Goal: Transaction & Acquisition: Book appointment/travel/reservation

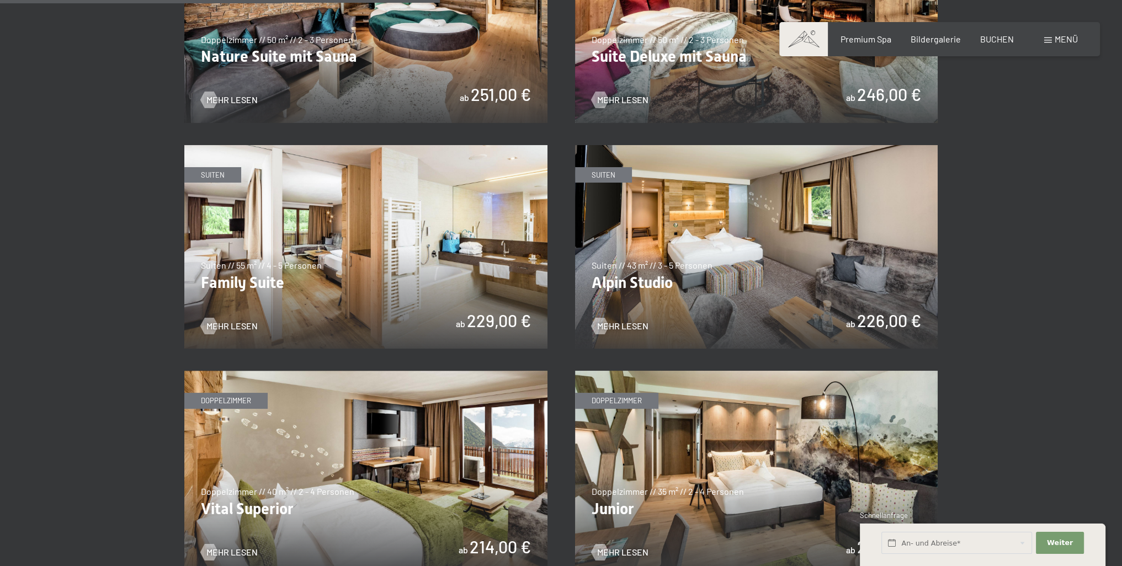
scroll to position [1380, 0]
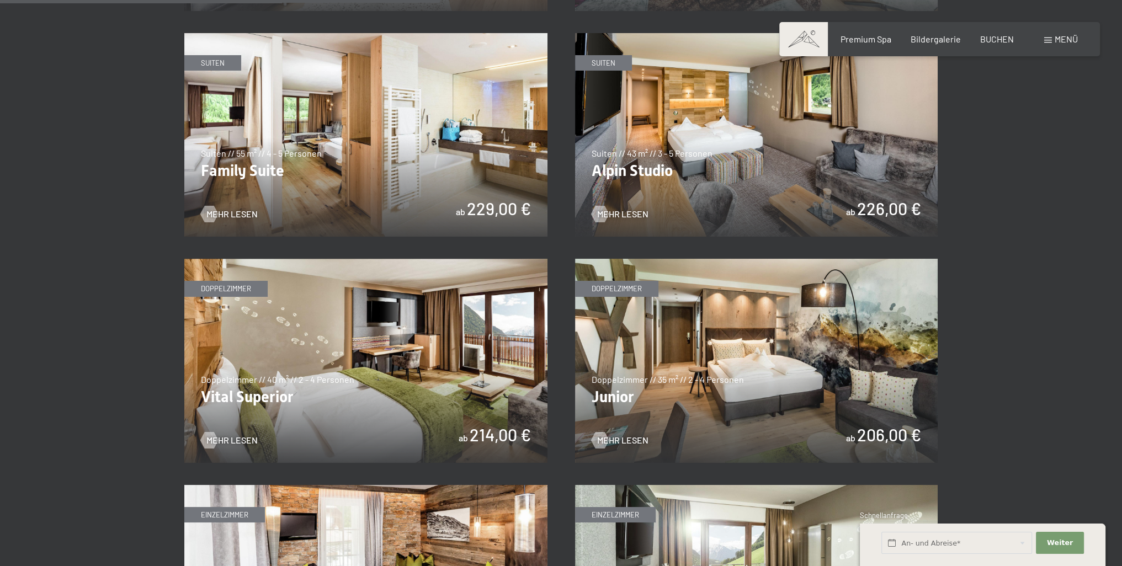
click at [822, 371] on img at bounding box center [756, 361] width 363 height 204
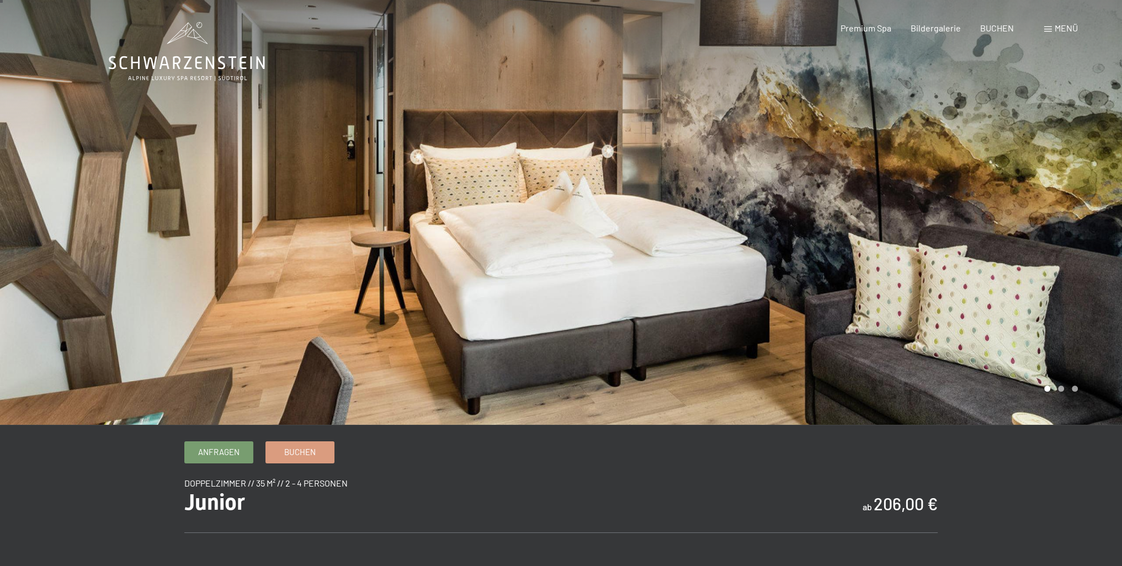
scroll to position [55, 0]
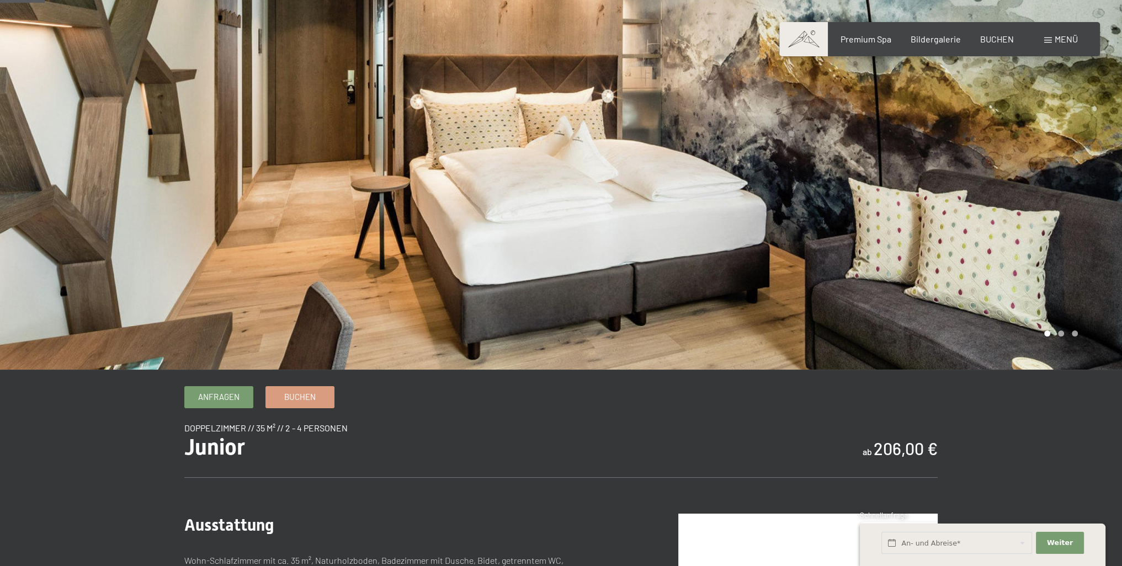
click at [1105, 185] on div at bounding box center [841, 157] width 561 height 425
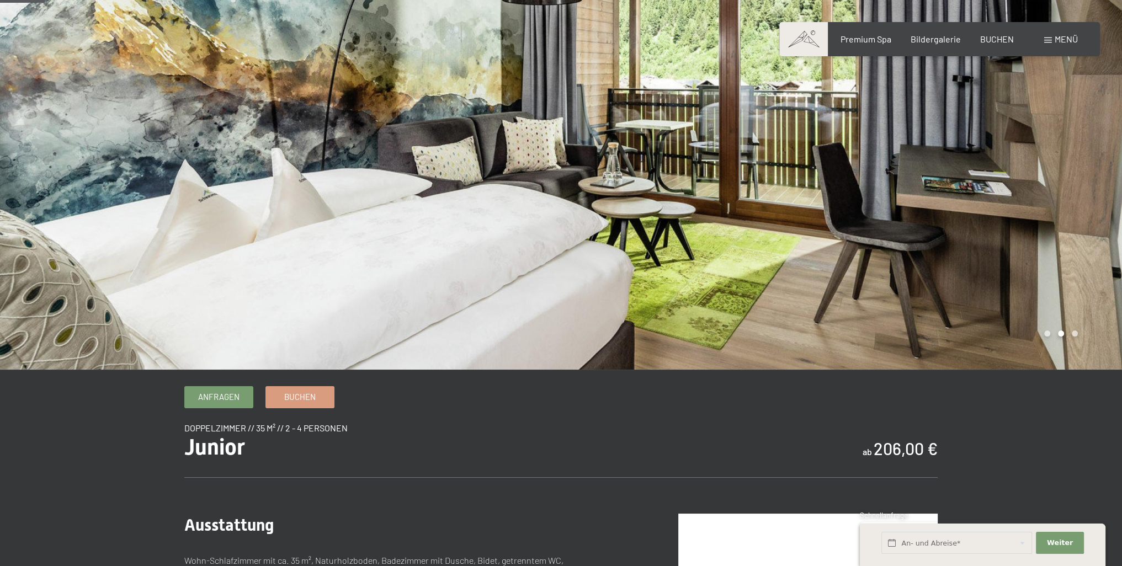
click at [1105, 185] on div at bounding box center [841, 157] width 561 height 425
